Goal: Transaction & Acquisition: Download file/media

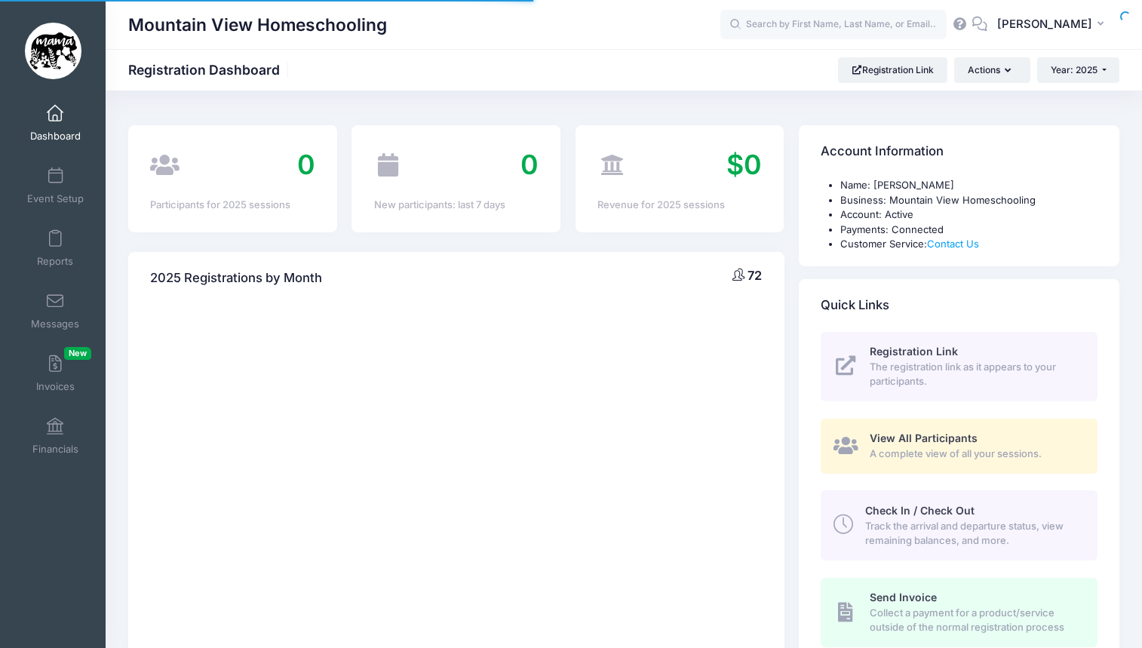
select select
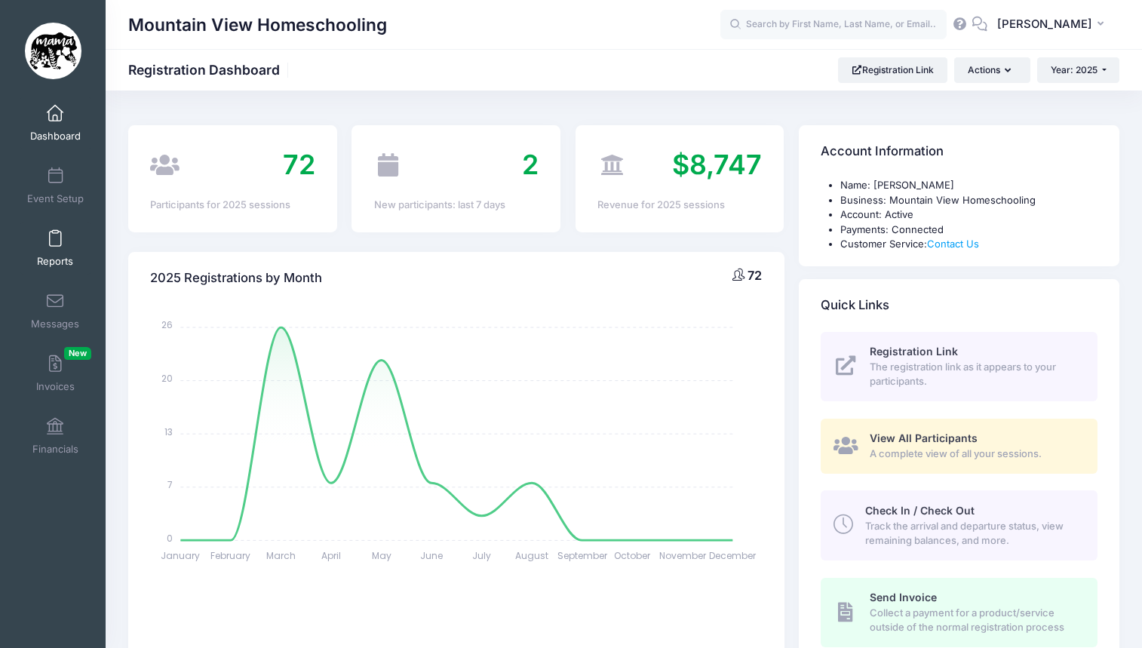
click at [64, 241] on link "Reports" at bounding box center [56, 248] width 72 height 53
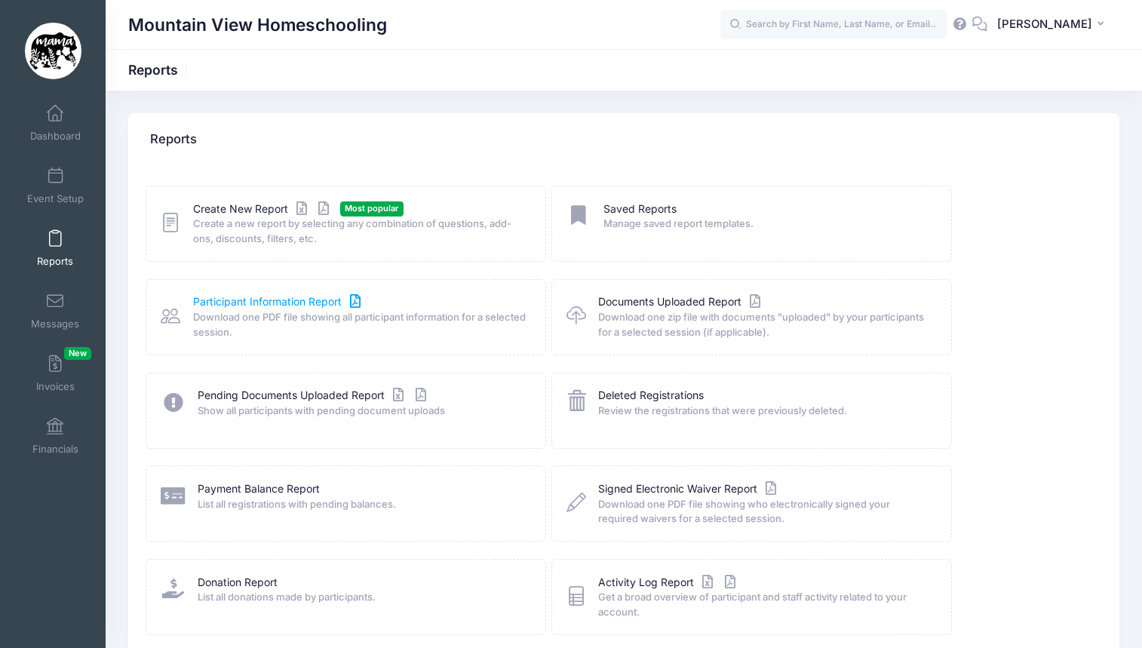
click at [232, 308] on link "Participant Information Report" at bounding box center [278, 302] width 171 height 16
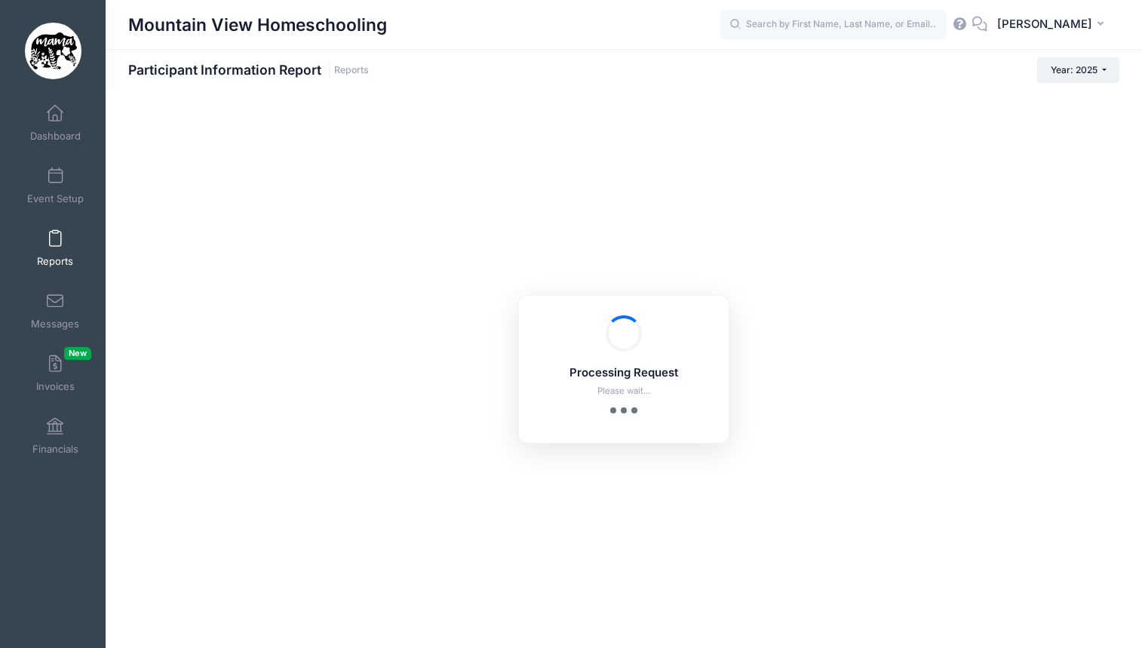
checkbox input "true"
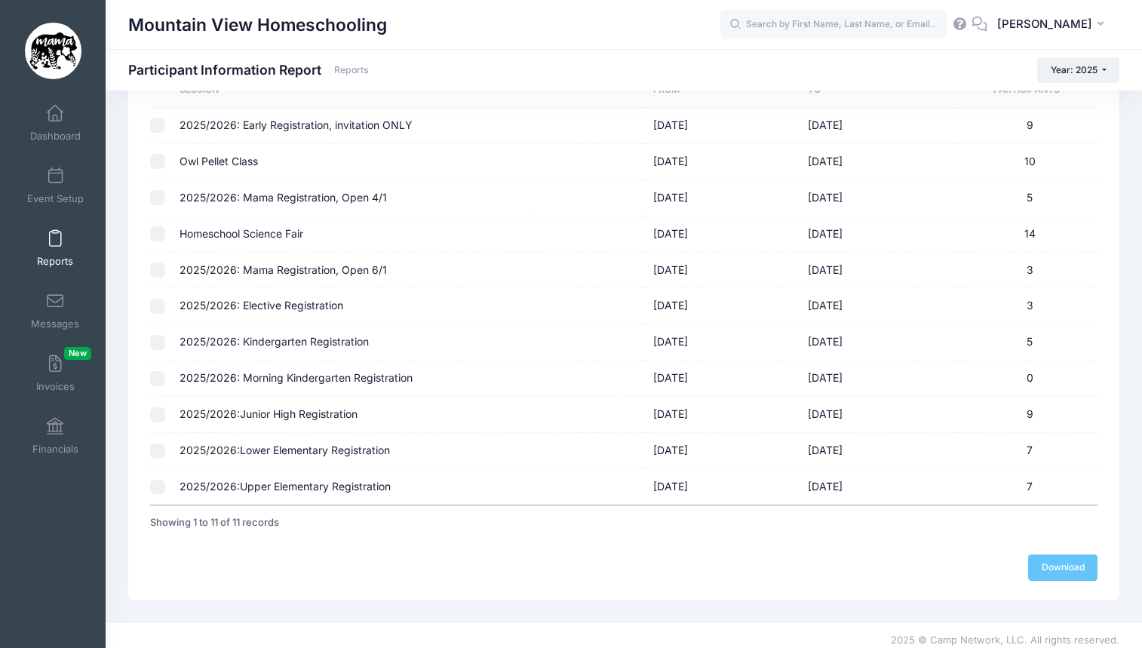
scroll to position [176, 0]
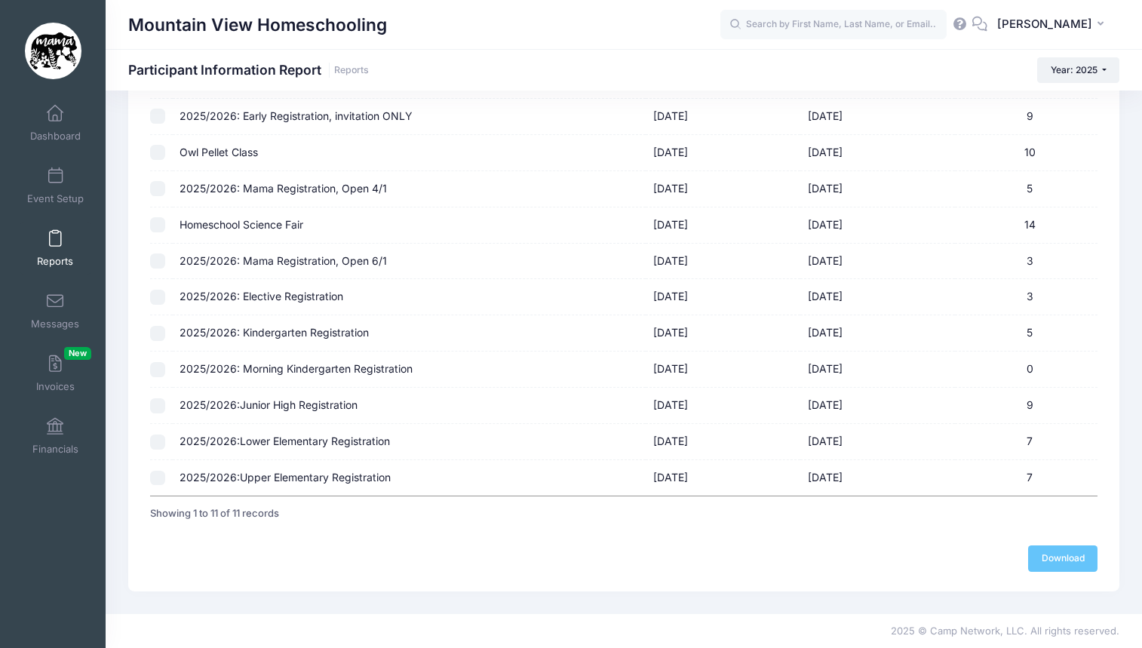
click at [155, 302] on input "checkbox" at bounding box center [157, 297] width 15 height 15
checkbox input "true"
click at [1061, 560] on link "Download" at bounding box center [1062, 558] width 69 height 26
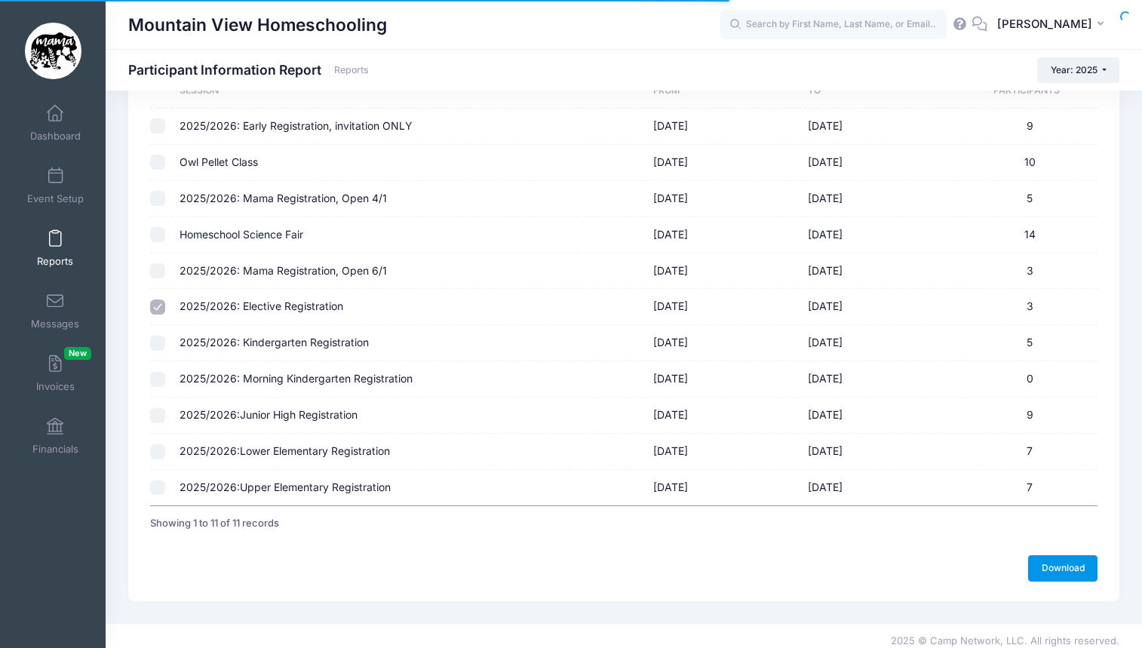
scroll to position [165, 0]
click at [159, 201] on input "checkbox" at bounding box center [157, 199] width 15 height 15
checkbox input "true"
checkbox input "false"
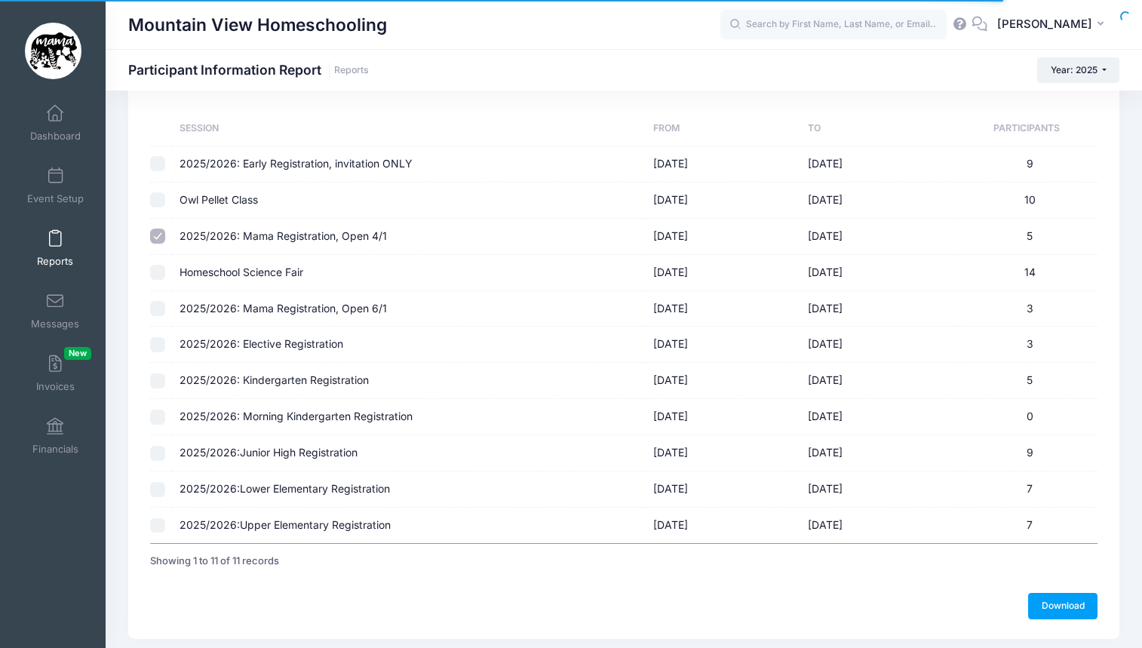
scroll to position [109, 0]
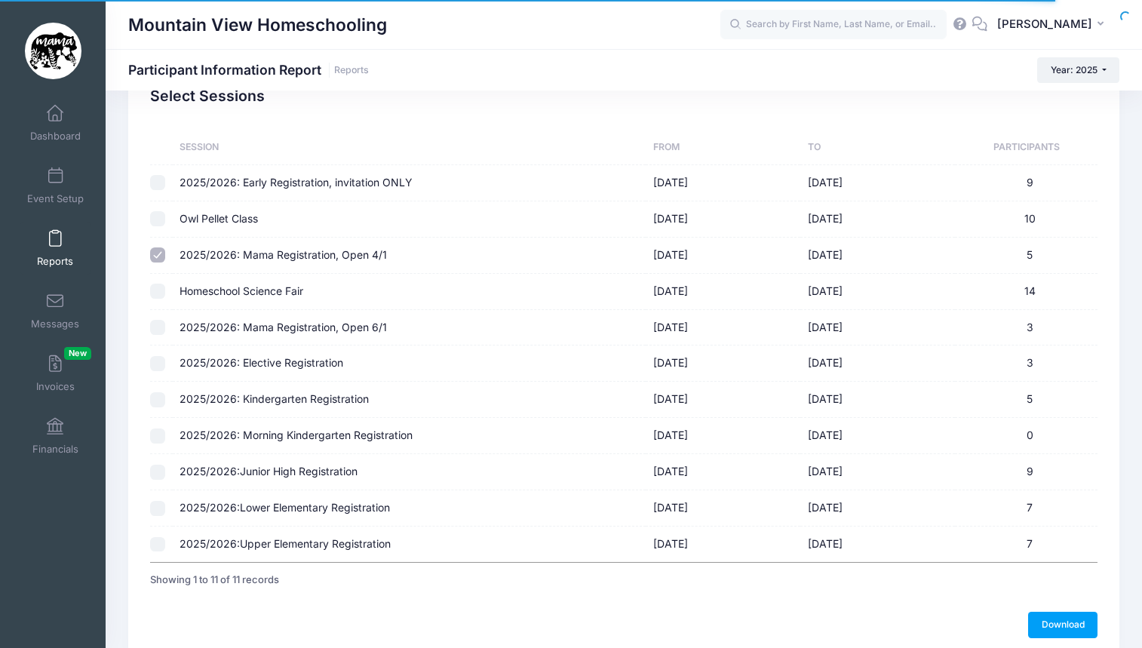
click at [156, 183] on input "checkbox" at bounding box center [157, 182] width 15 height 15
checkbox input "true"
click at [158, 254] on input "checkbox" at bounding box center [157, 254] width 15 height 15
checkbox input "true"
click at [1065, 625] on link "Download" at bounding box center [1062, 625] width 69 height 26
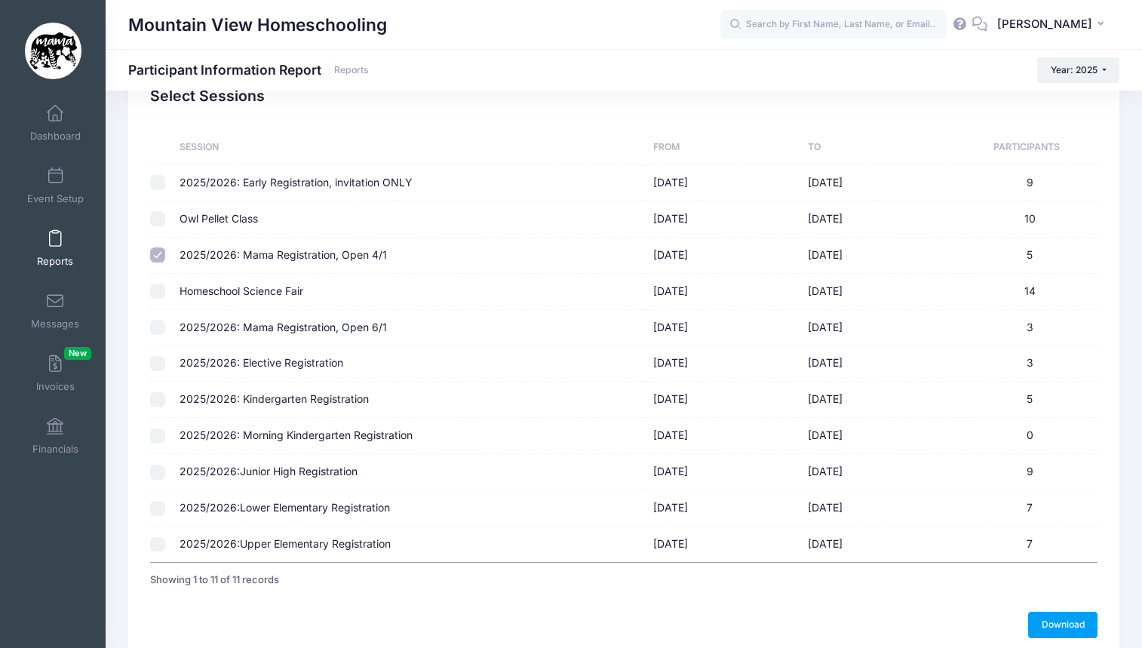
click at [158, 188] on input "checkbox" at bounding box center [157, 182] width 15 height 15
checkbox input "true"
checkbox input "false"
click at [1066, 631] on link "Download" at bounding box center [1062, 625] width 69 height 26
